Goal: Task Accomplishment & Management: Manage account settings

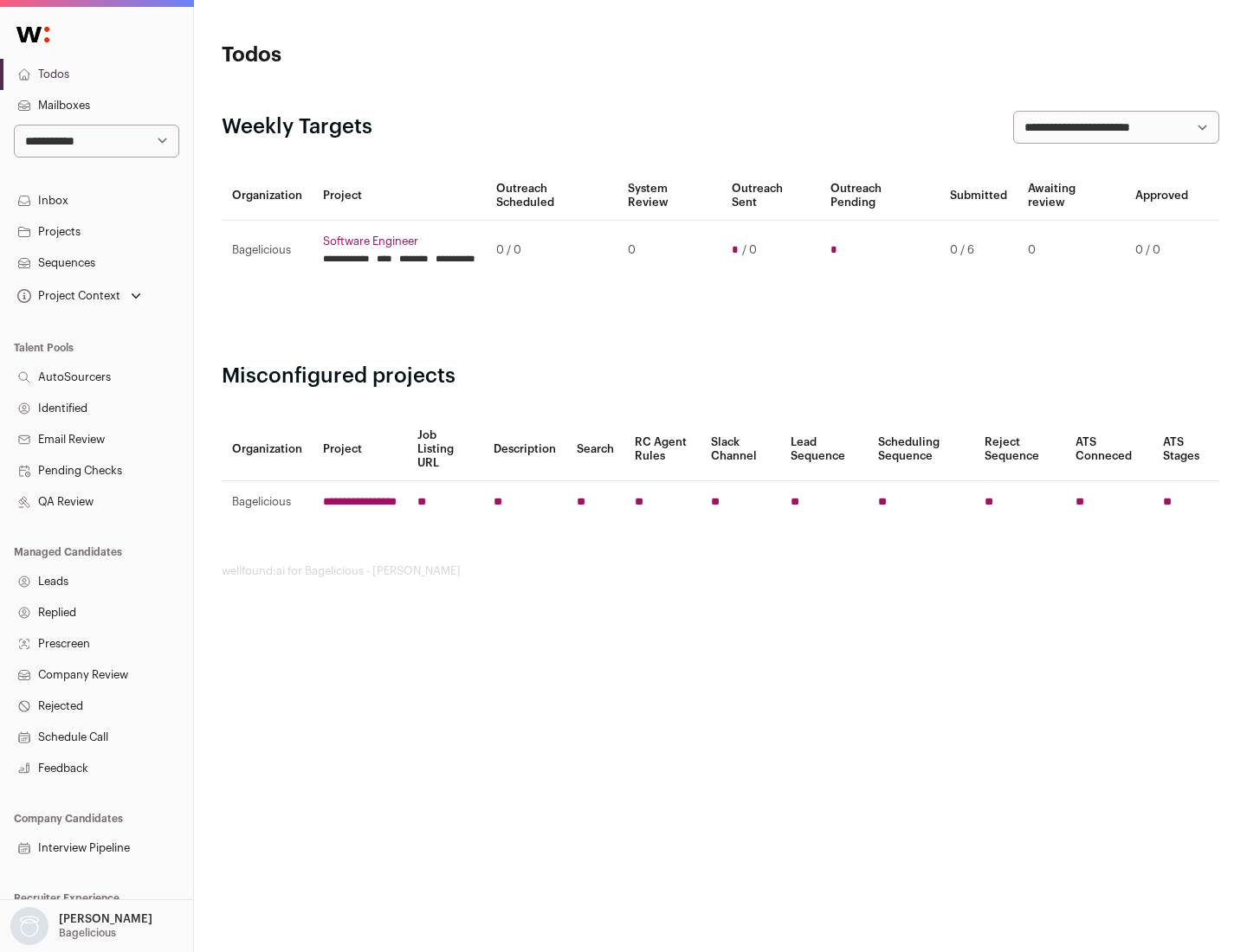
click at [96, 231] on link "Projects" at bounding box center [97, 232] width 193 height 31
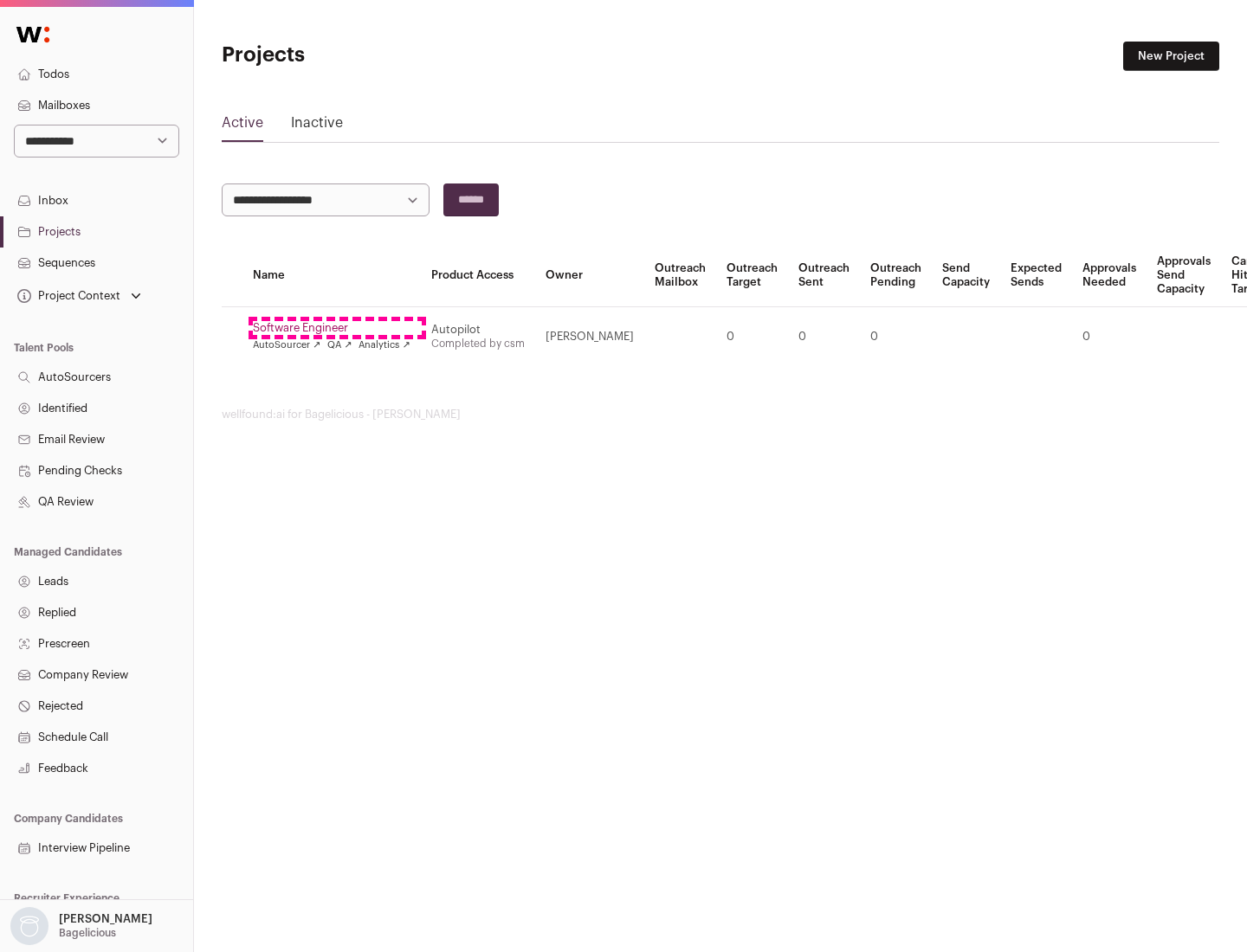
click at [337, 328] on link "Software Engineer" at bounding box center [332, 327] width 158 height 13
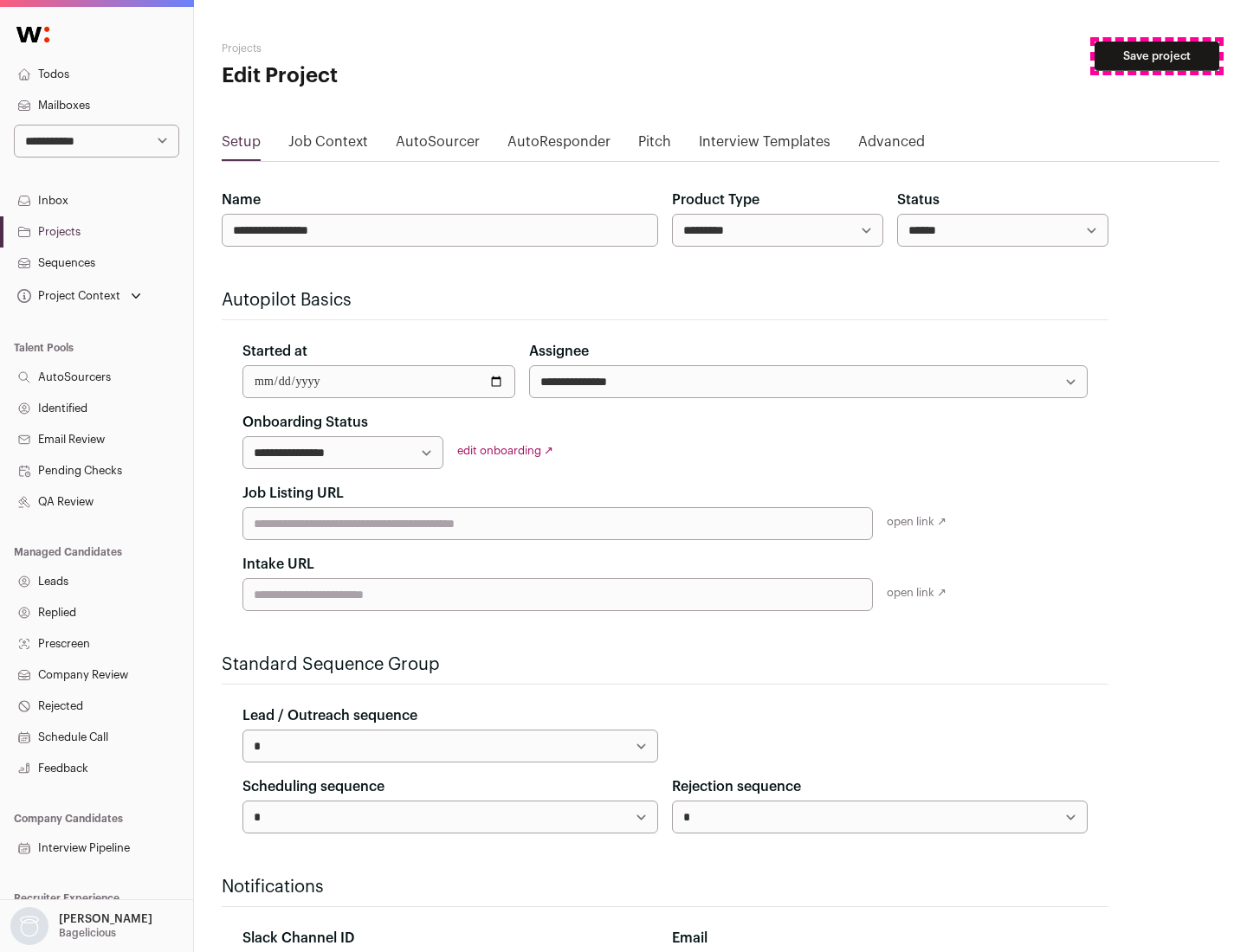
click at [1157, 56] on button "Save project" at bounding box center [1157, 55] width 124 height 30
